Goal: Task Accomplishment & Management: Manage account settings

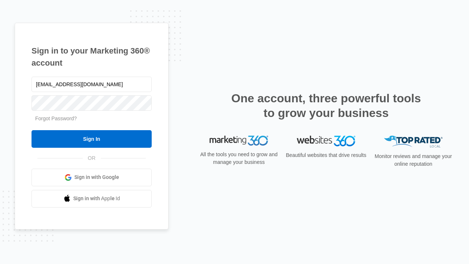
type input "[EMAIL_ADDRESS][DOMAIN_NAME]"
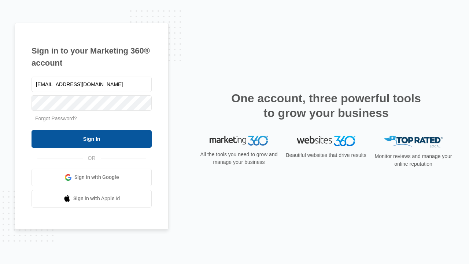
click at [92, 139] on input "Sign In" at bounding box center [92, 139] width 120 height 18
